Goal: Information Seeking & Learning: Check status

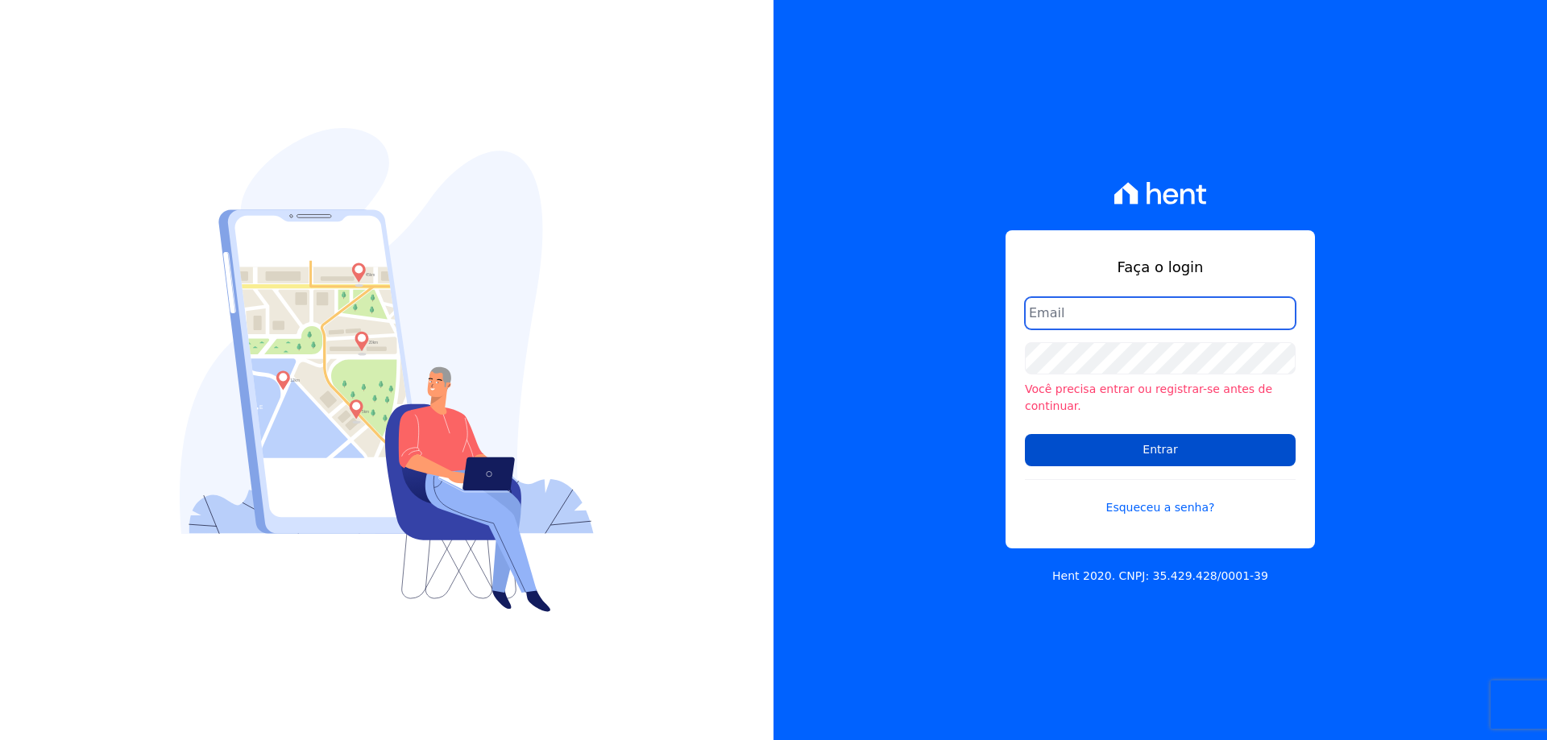
type input "melissa.oliveira@cesariengenharia.com.br"
click at [1080, 434] on input "Entrar" at bounding box center [1160, 450] width 271 height 32
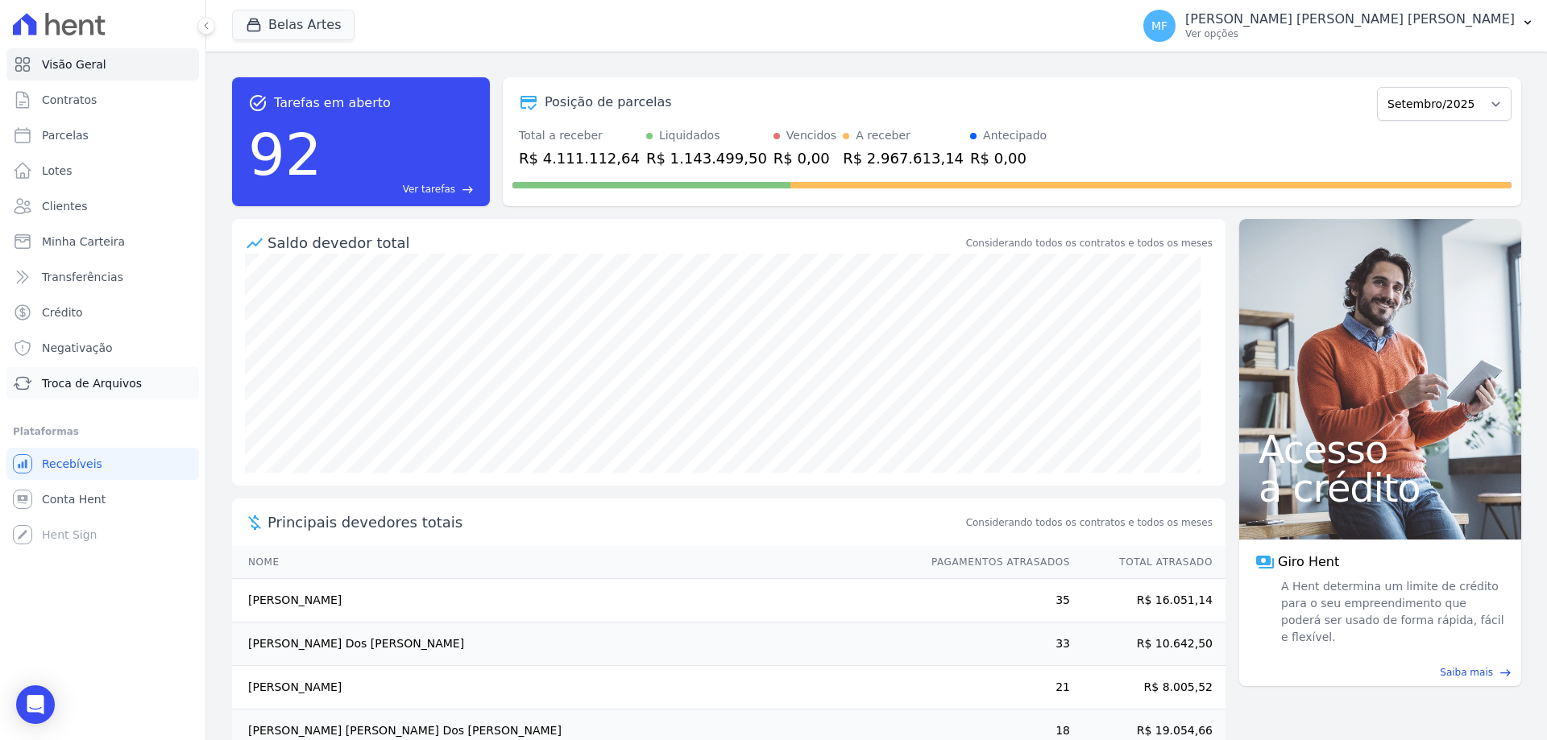
click at [97, 394] on link "Troca de Arquivos" at bounding box center [102, 383] width 193 height 32
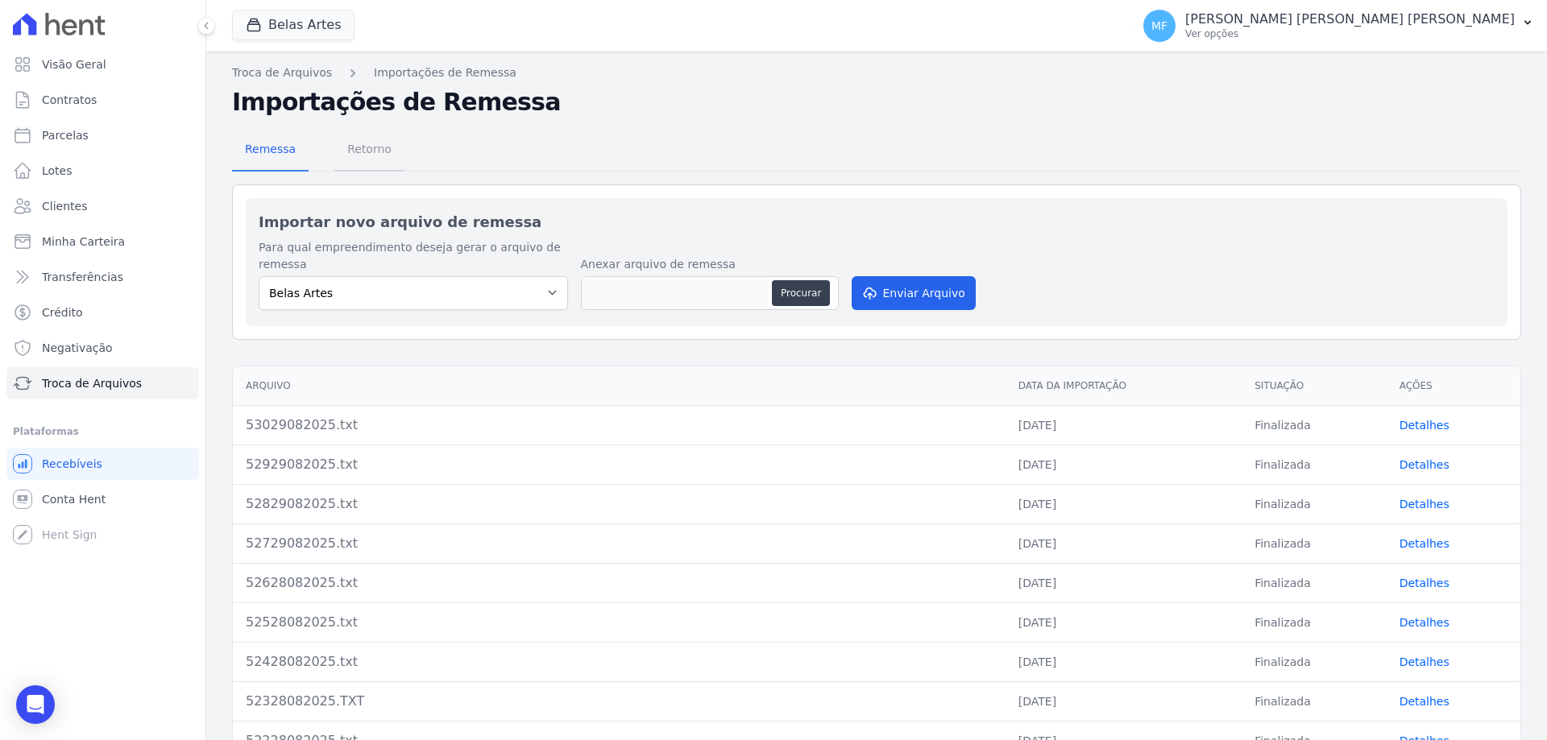
click at [334, 158] on link "Retorno" at bounding box center [369, 151] width 70 height 42
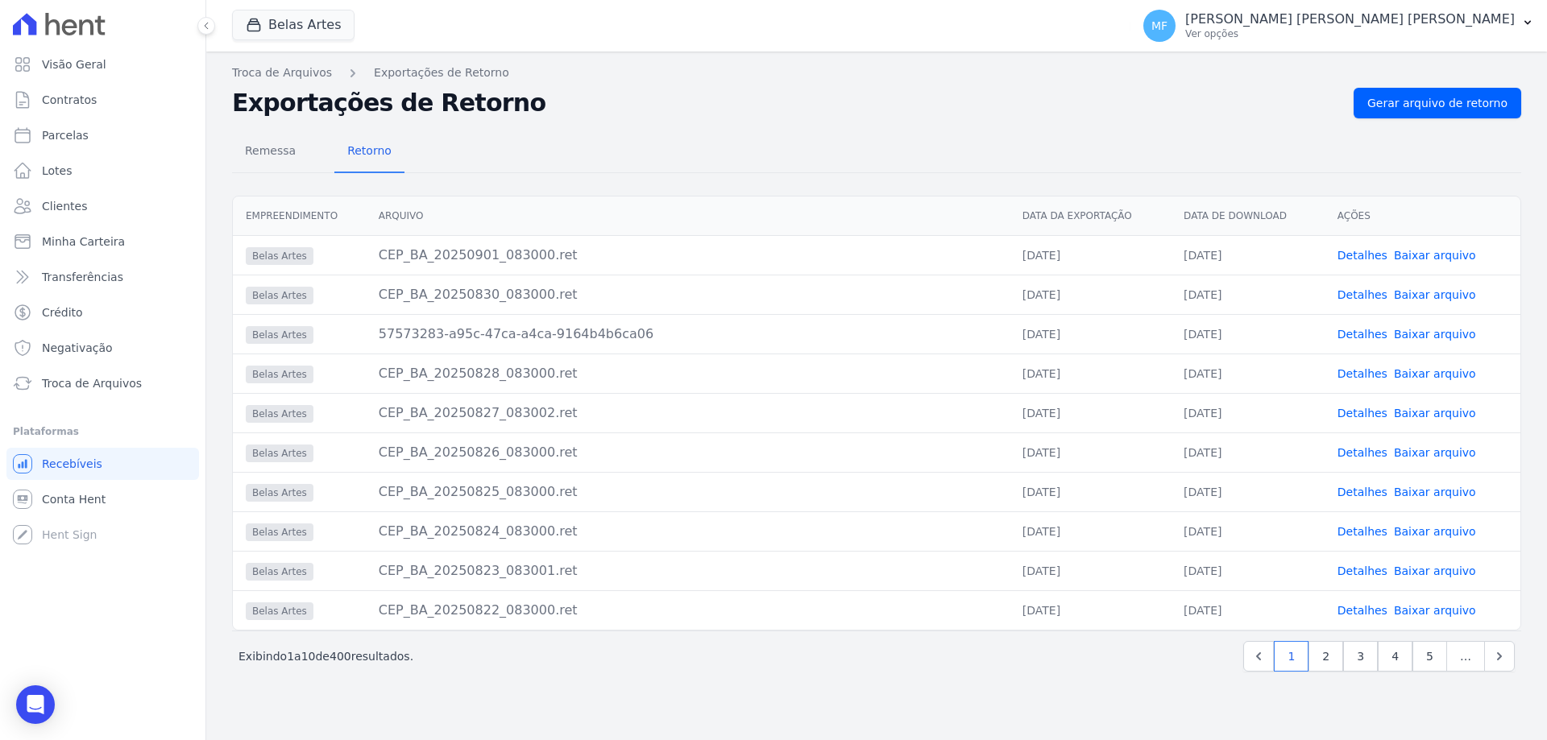
click at [1456, 335] on link "Baixar arquivo" at bounding box center [1435, 334] width 82 height 13
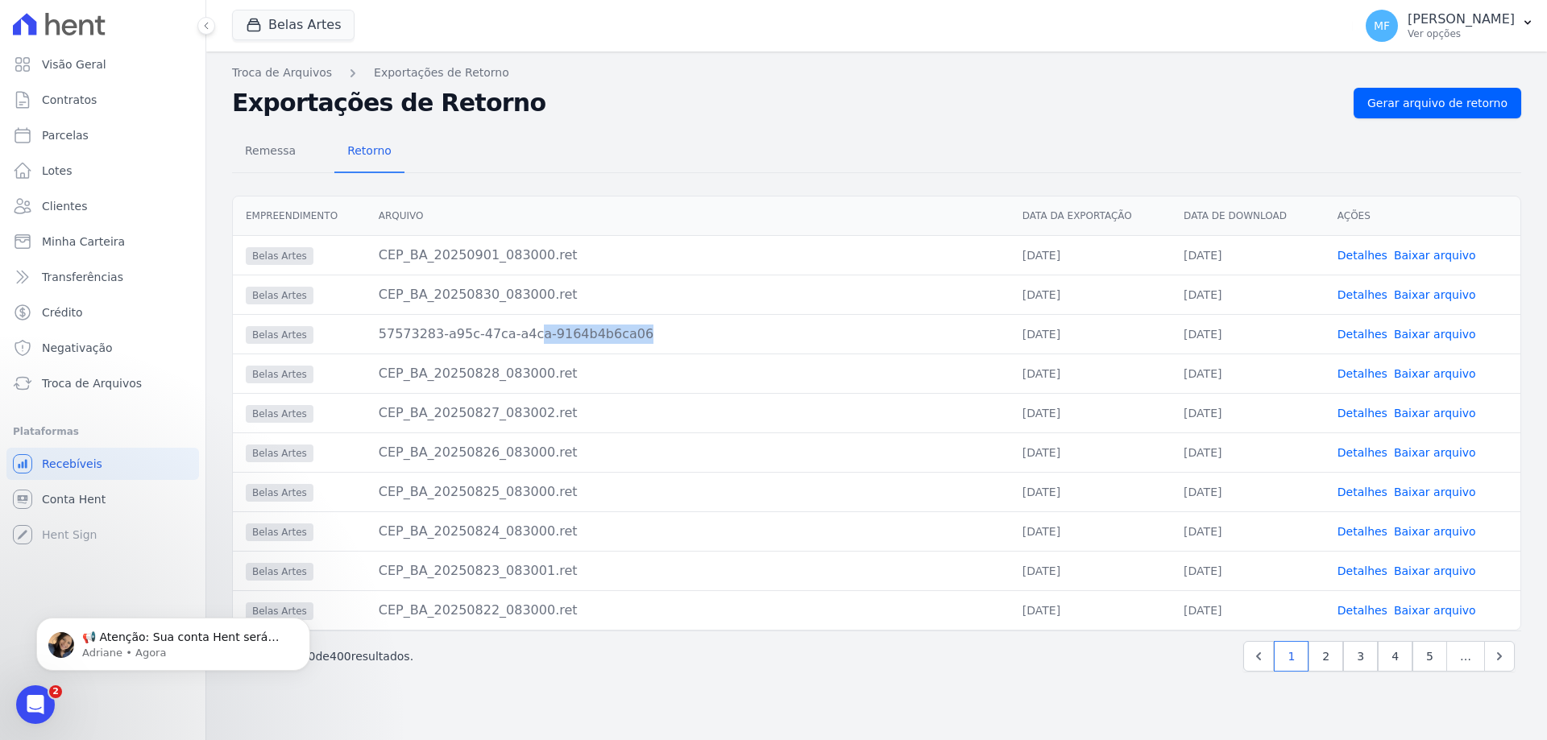
drag, startPoint x: 391, startPoint y: 339, endPoint x: 487, endPoint y: 338, distance: 96.7
click at [485, 338] on div "57573283-a95c-47ca-a4ca-9164b4b6ca06" at bounding box center [688, 334] width 618 height 19
click at [93, 491] on link "Conta Hent" at bounding box center [102, 499] width 193 height 32
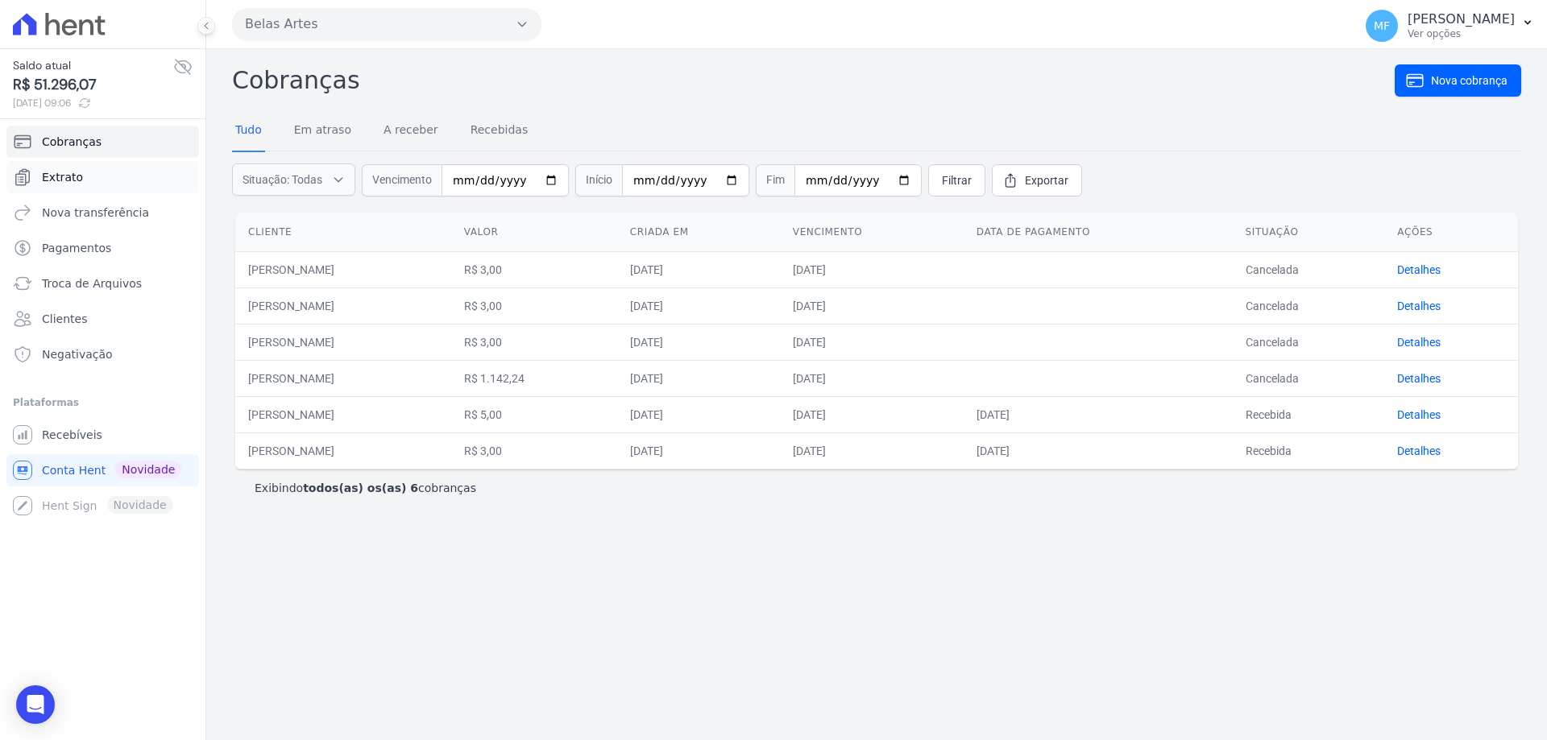
click at [81, 176] on link "Extrato" at bounding box center [102, 177] width 193 height 32
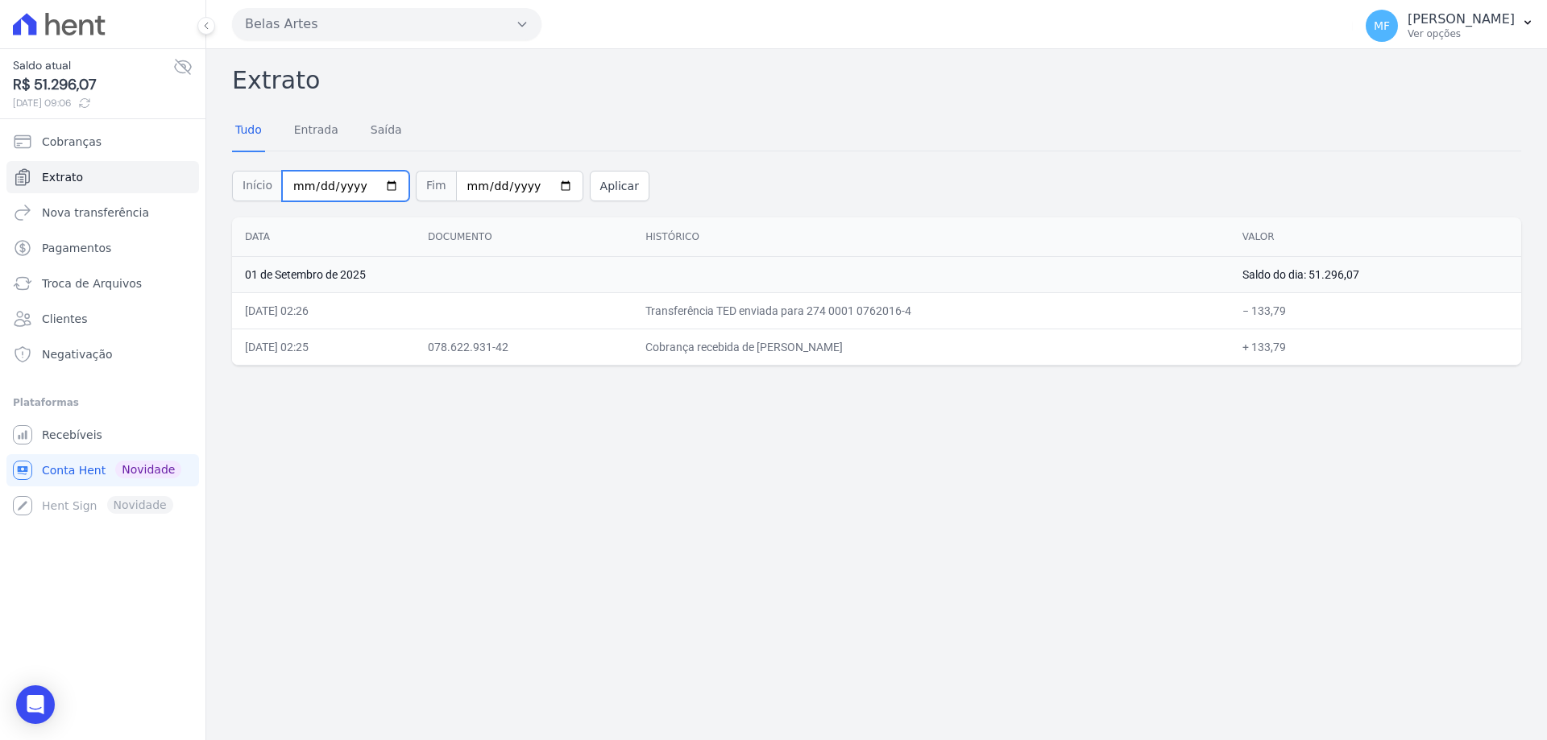
click at [377, 186] on input "[DATE]" at bounding box center [345, 186] width 127 height 31
type input "2025-08-29"
click at [590, 188] on button "Aplicar" at bounding box center [620, 186] width 60 height 31
drag, startPoint x: 1247, startPoint y: 346, endPoint x: 1322, endPoint y: 346, distance: 74.9
click at [1322, 346] on td "+ 133,79" at bounding box center [1375, 347] width 292 height 36
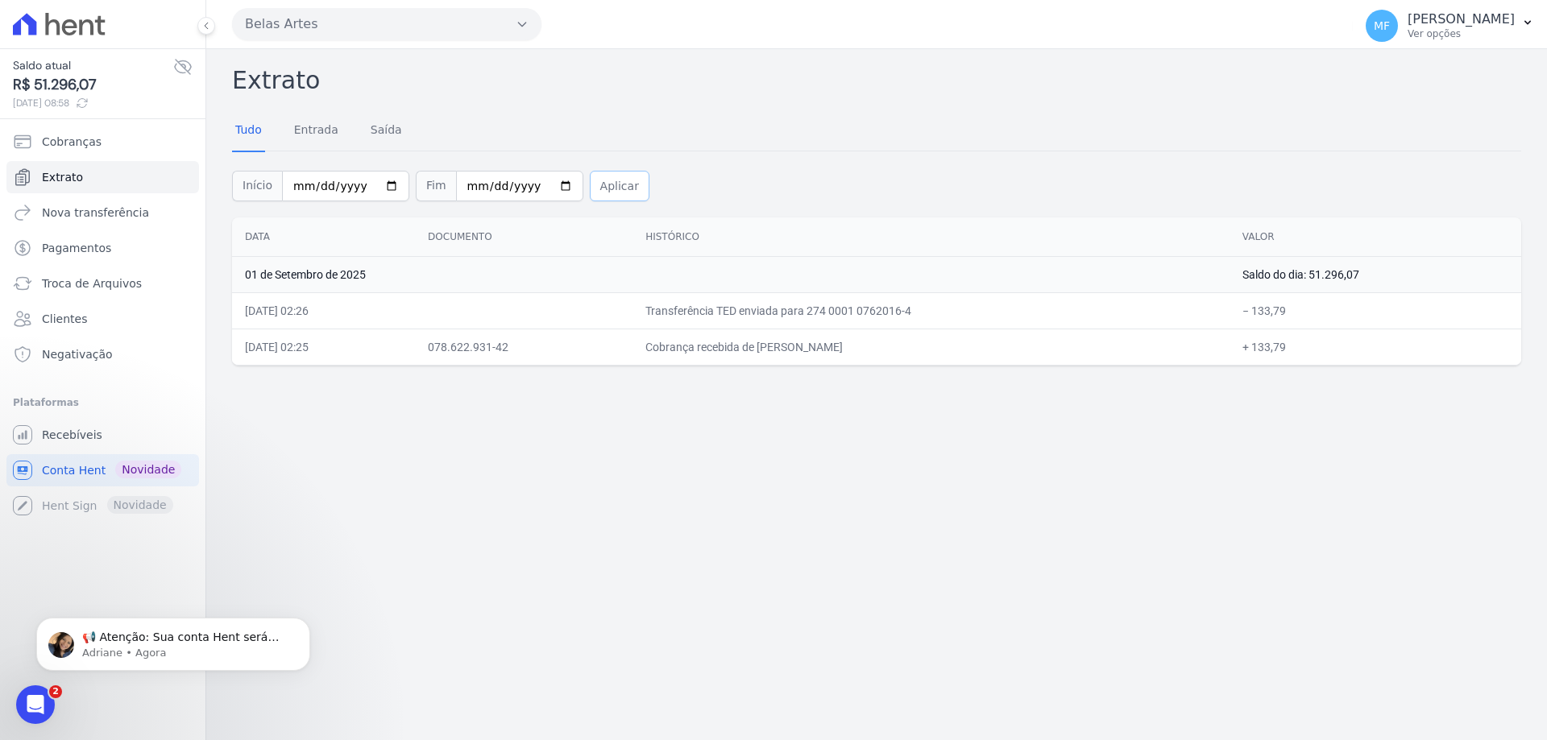
click at [590, 182] on button "Aplicar" at bounding box center [620, 186] width 60 height 31
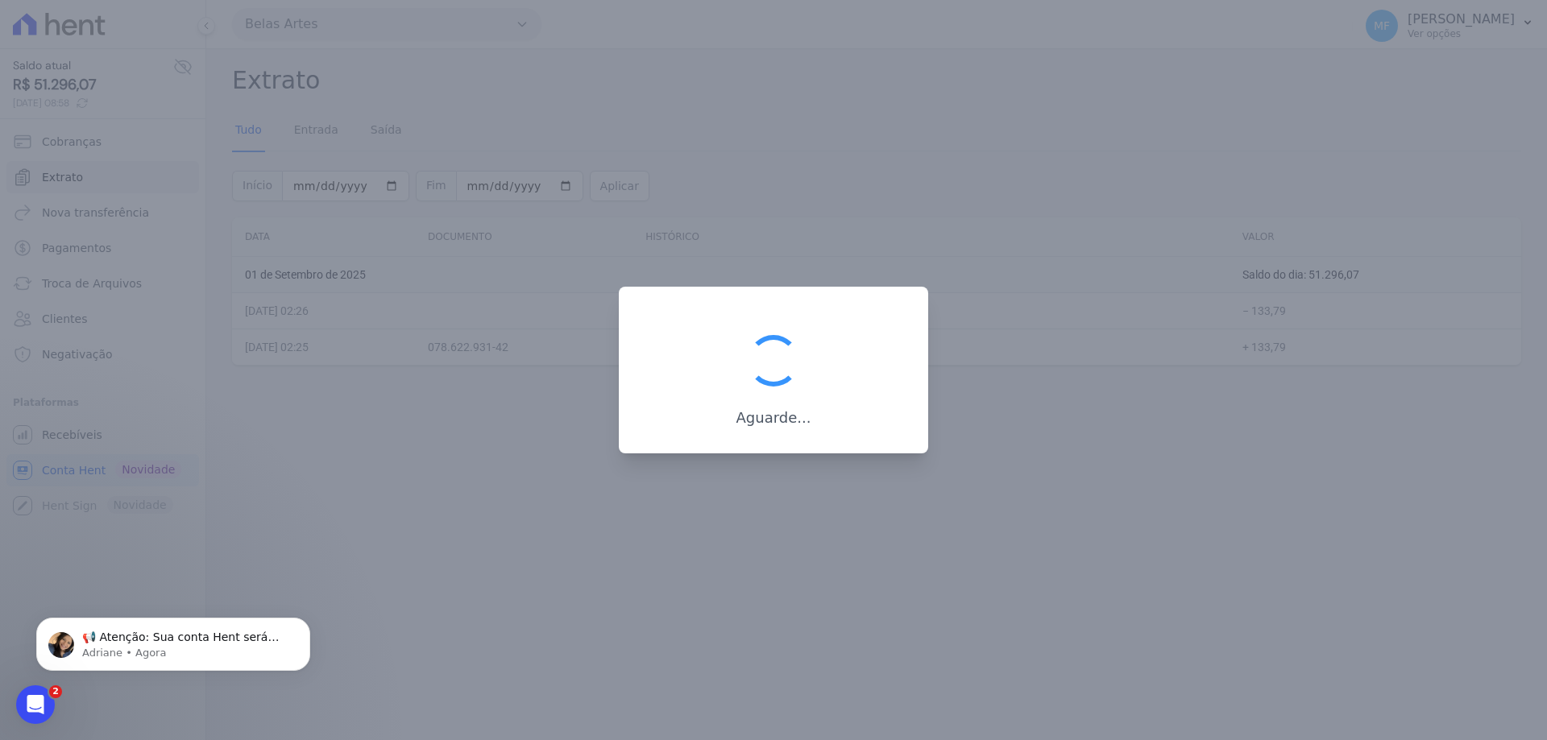
click at [584, 182] on div at bounding box center [773, 370] width 1547 height 740
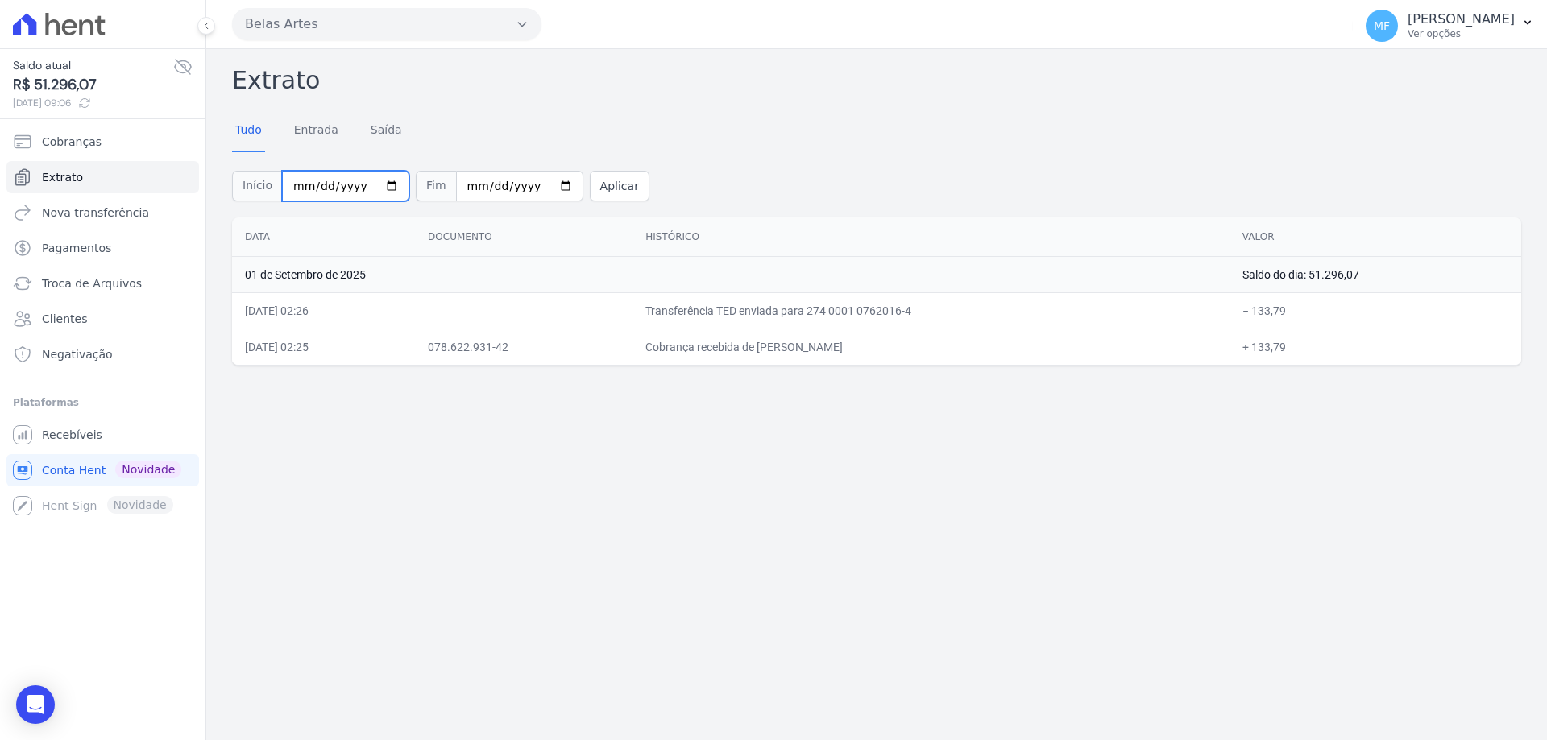
click at [379, 183] on input "[DATE]" at bounding box center [345, 186] width 127 height 31
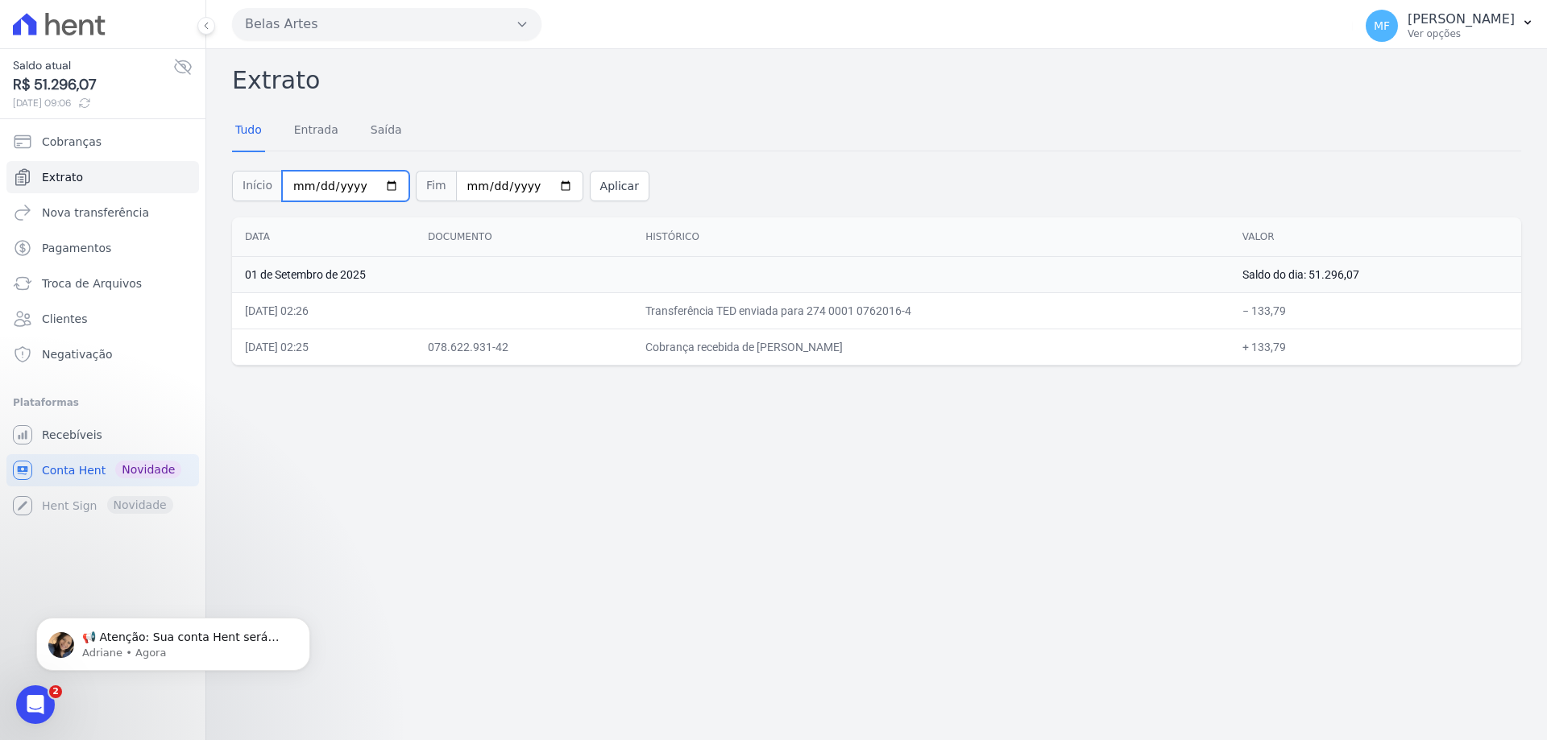
type input "[DATE]"
click at [593, 176] on button "Aplicar" at bounding box center [620, 186] width 60 height 31
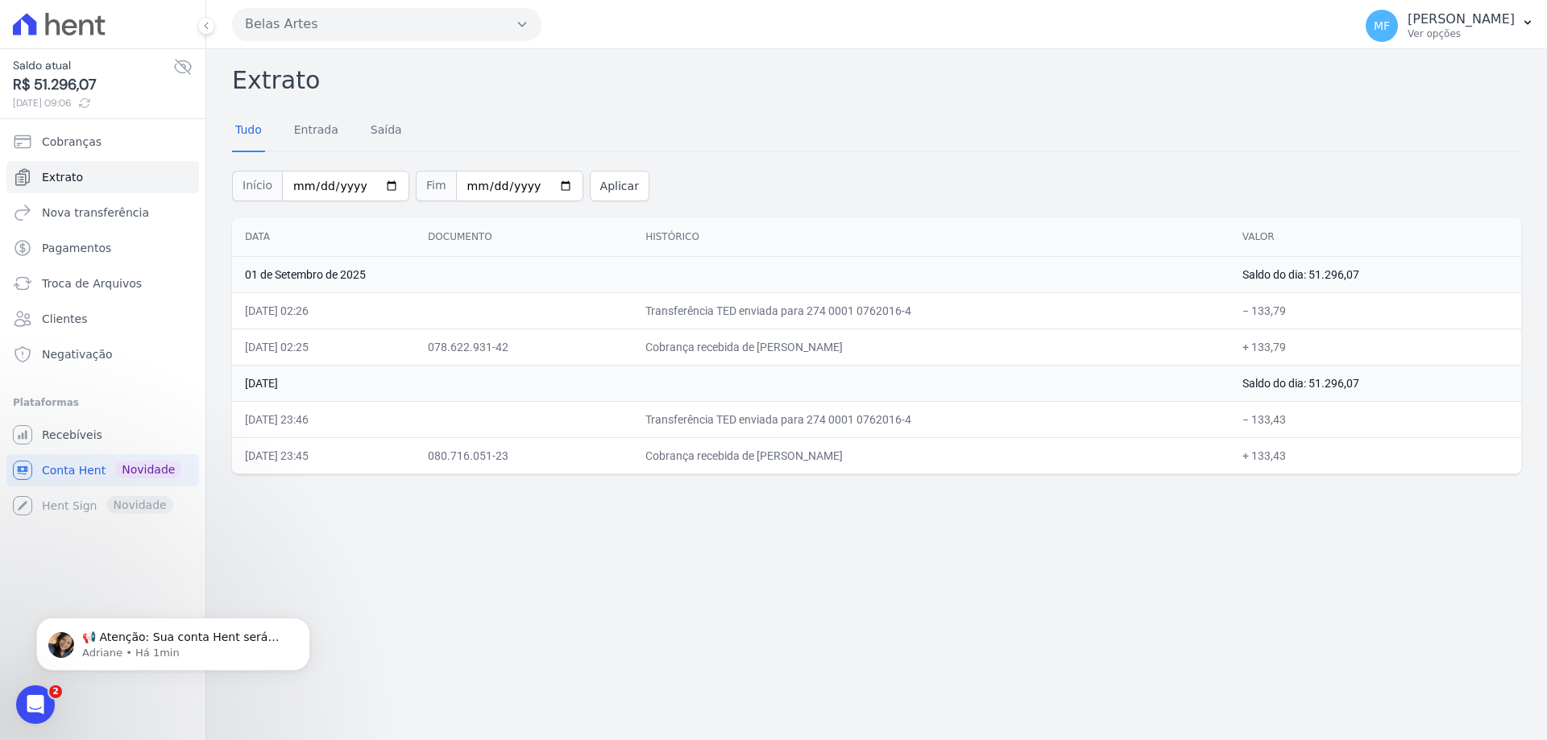
drag, startPoint x: 787, startPoint y: 453, endPoint x: 1320, endPoint y: 458, distance: 532.6
click at [1320, 458] on tr "[DATE] 23:45 080.716.051-23 Cobrança recebida de [PERSON_NAME] + 133,43" at bounding box center [876, 455] width 1289 height 36
click at [1320, 457] on td "+ 133,43" at bounding box center [1375, 455] width 292 height 36
click at [1050, 483] on div "Extrato Tudo Entrada [GEOGRAPHIC_DATA] Início [DATE] Fim [DATE] Aplicar Data Do…" at bounding box center [876, 394] width 1341 height 691
click at [1493, 23] on p "[PERSON_NAME]" at bounding box center [1461, 19] width 107 height 16
